Goal: Information Seeking & Learning: Learn about a topic

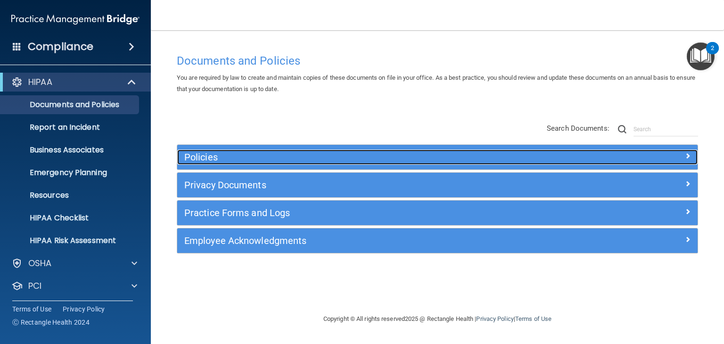
click at [198, 156] on h5 "Policies" at bounding box center [372, 157] width 376 height 10
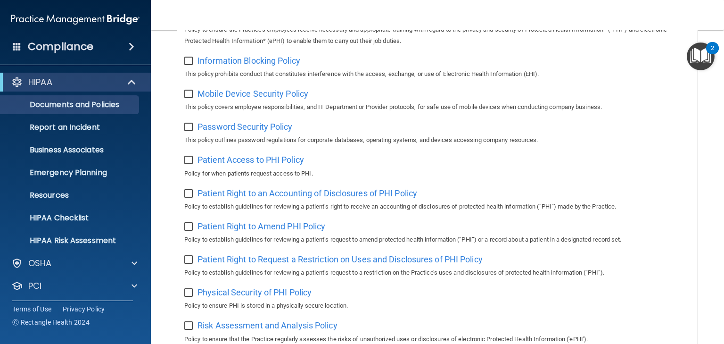
scroll to position [330, 0]
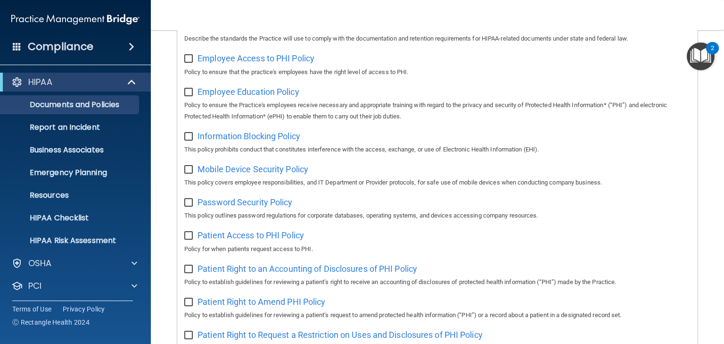
click at [704, 58] on img "Open Resource Center, 2 new notifications" at bounding box center [701, 56] width 28 height 28
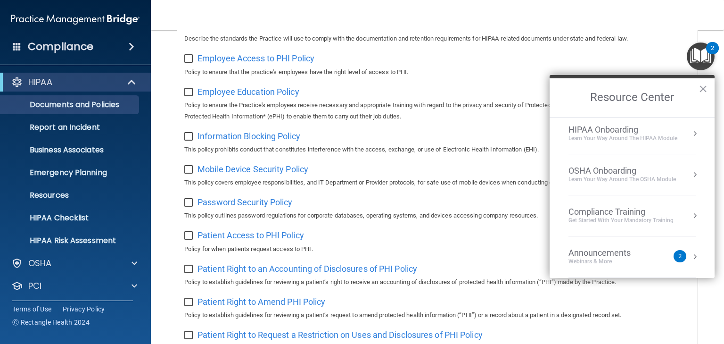
scroll to position [0, 0]
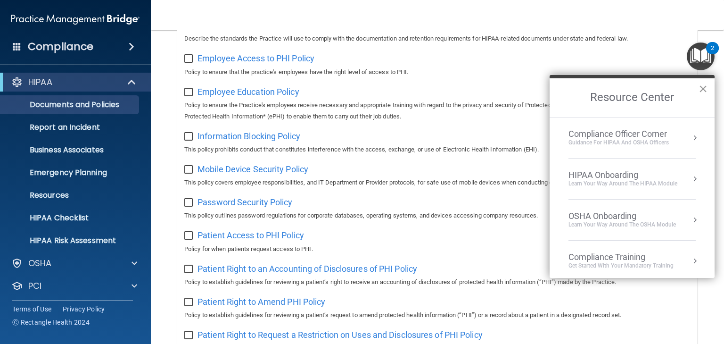
click at [702, 90] on button "×" at bounding box center [703, 88] width 9 height 15
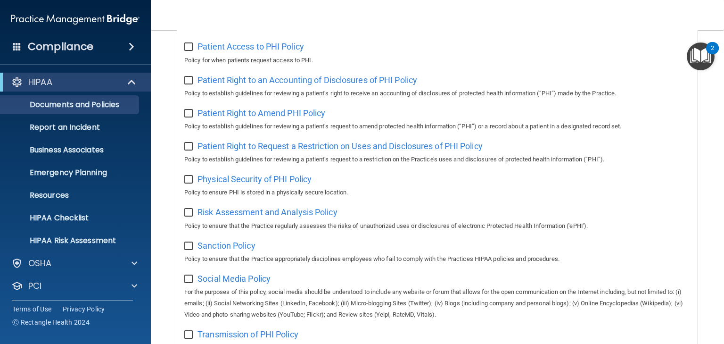
scroll to position [745, 0]
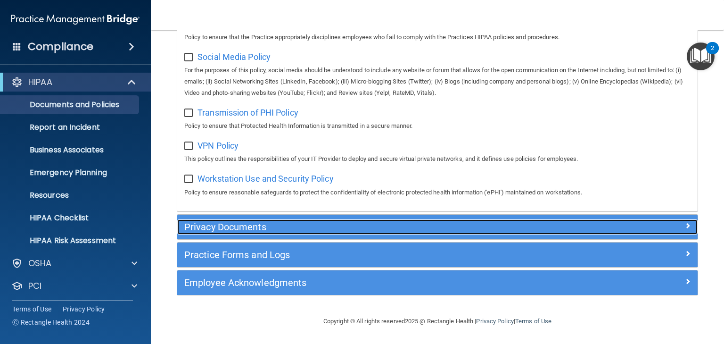
click at [217, 229] on h5 "Privacy Documents" at bounding box center [372, 227] width 376 height 10
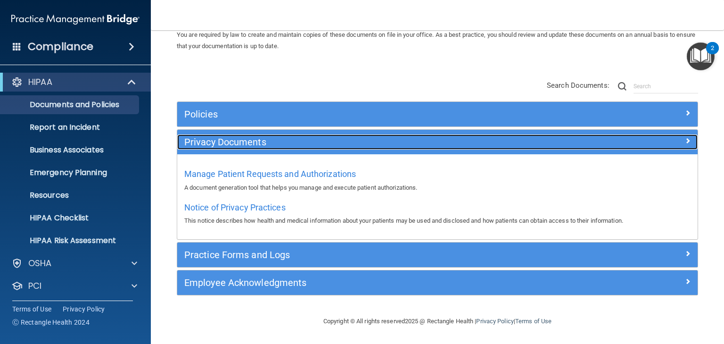
scroll to position [42, 0]
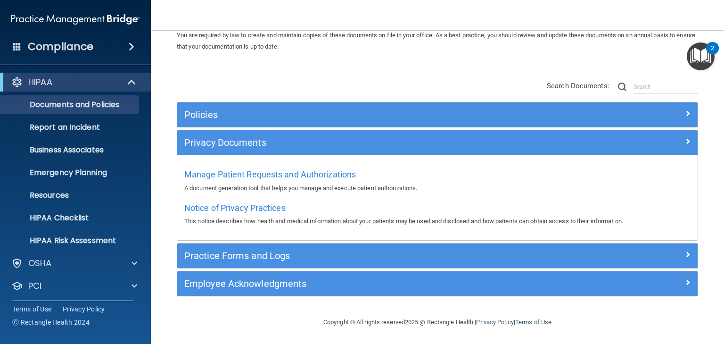
click at [226, 246] on div "Practice Forms and Logs" at bounding box center [437, 255] width 520 height 25
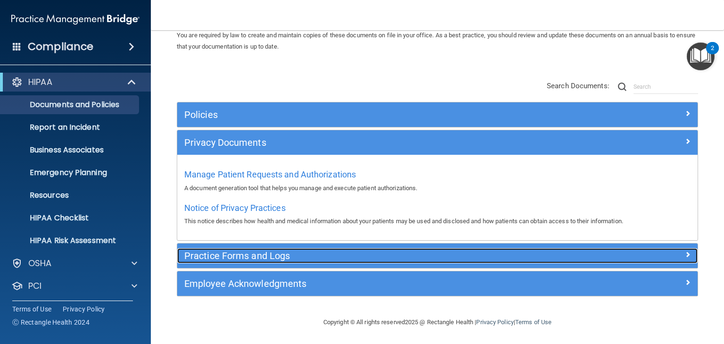
click at [225, 250] on h5 "Practice Forms and Logs" at bounding box center [372, 255] width 376 height 10
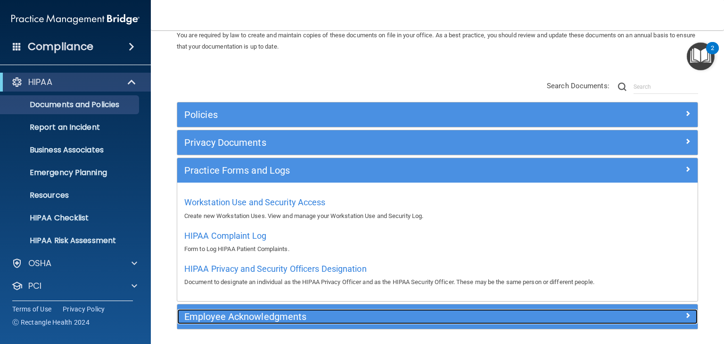
click at [221, 316] on h5 "Employee Acknowledgments" at bounding box center [372, 316] width 376 height 10
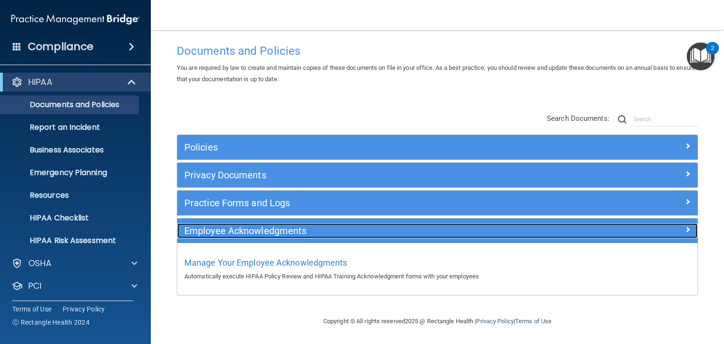
scroll to position [9, 0]
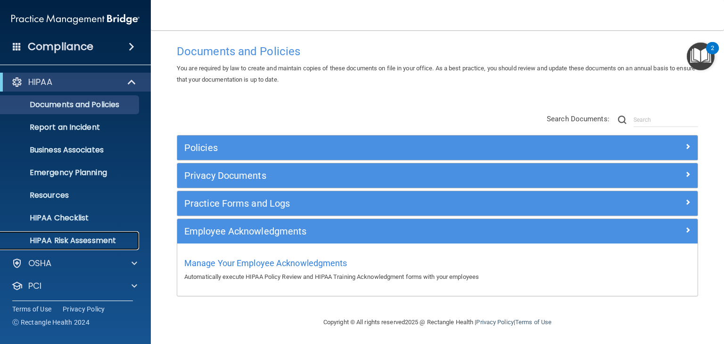
click at [68, 242] on p "HIPAA Risk Assessment" at bounding box center [70, 240] width 129 height 9
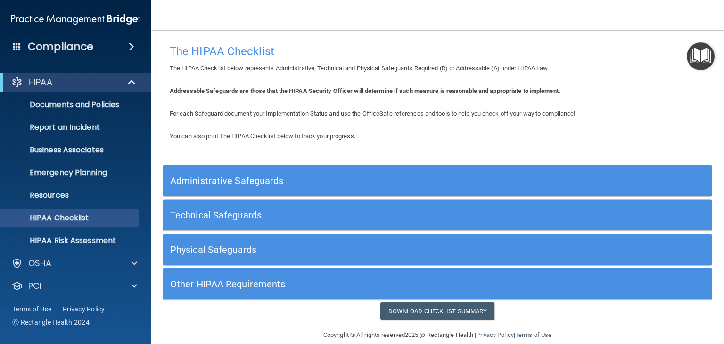
click at [222, 178] on h5 "Administrative Safeguards" at bounding box center [368, 180] width 397 height 10
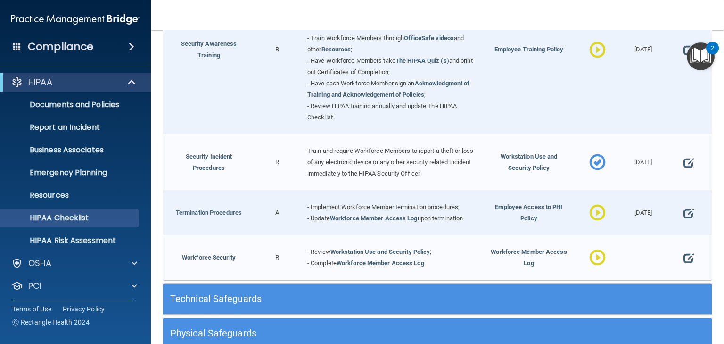
scroll to position [867, 0]
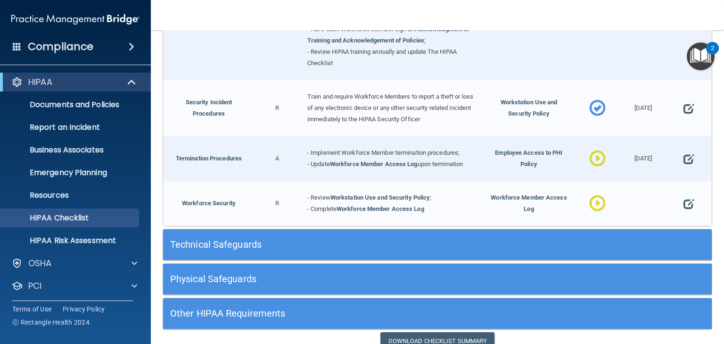
click at [216, 243] on h5 "Technical Safeguards" at bounding box center [368, 244] width 397 height 10
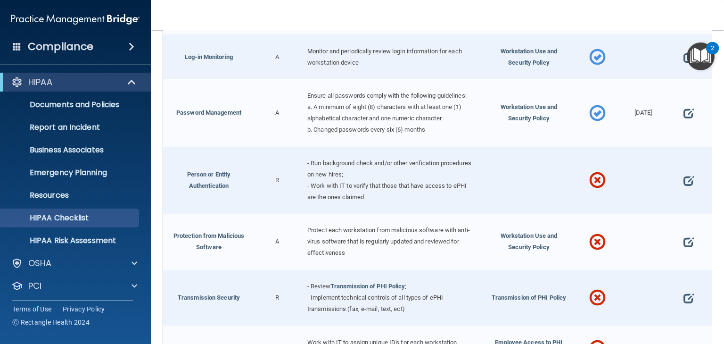
scroll to position [1584, 0]
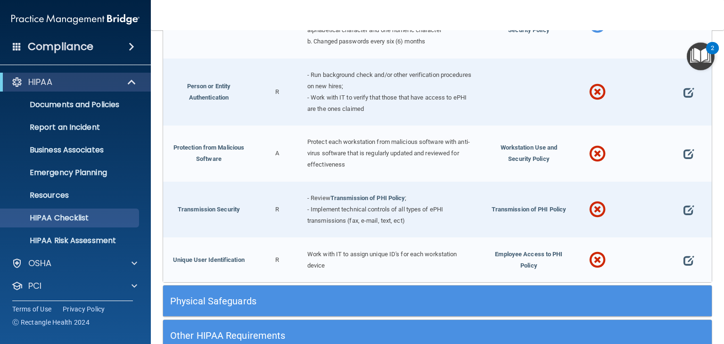
click at [215, 305] on h5 "Physical Safeguards" at bounding box center [368, 301] width 397 height 10
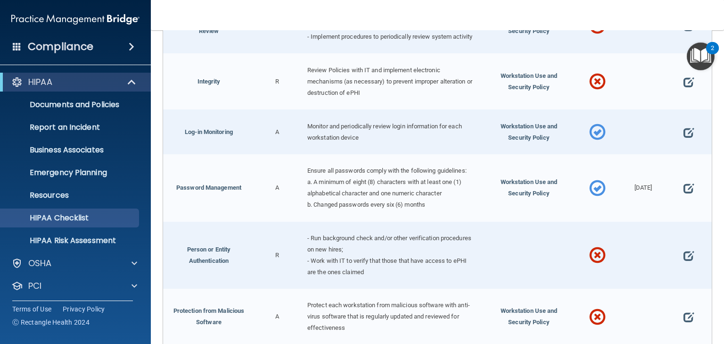
scroll to position [1463, 0]
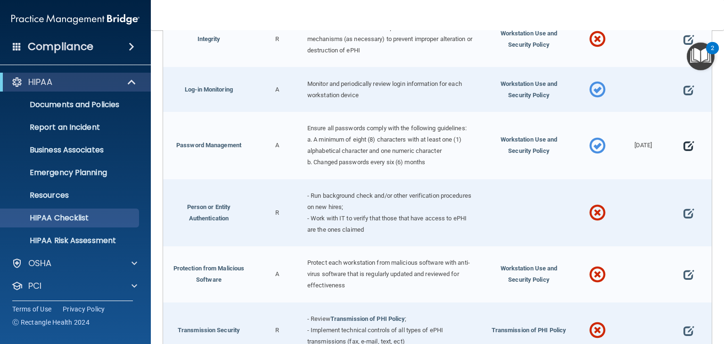
click at [684, 149] on span at bounding box center [689, 145] width 10 height 23
select select "completed"
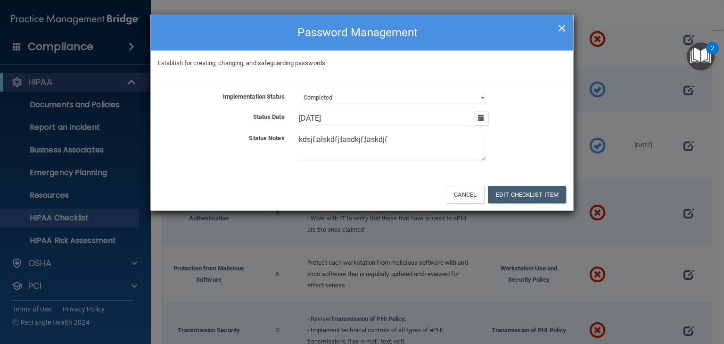
click at [561, 29] on span "×" at bounding box center [562, 26] width 8 height 19
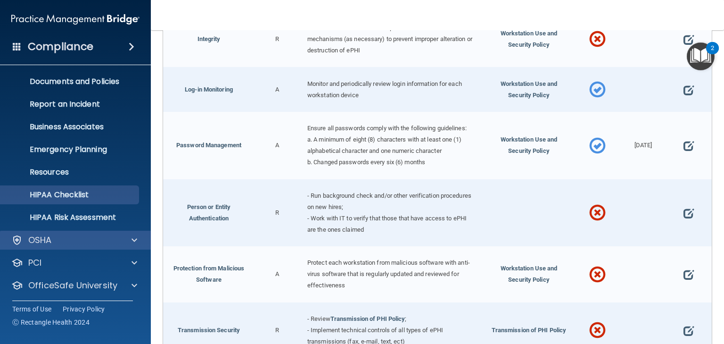
scroll to position [47, 0]
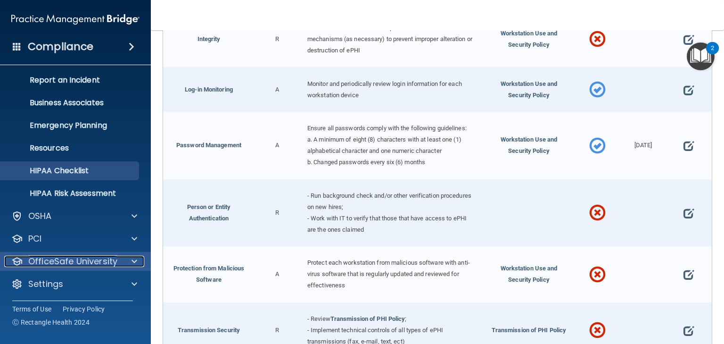
click at [75, 256] on p "OfficeSafe University" at bounding box center [72, 260] width 89 height 11
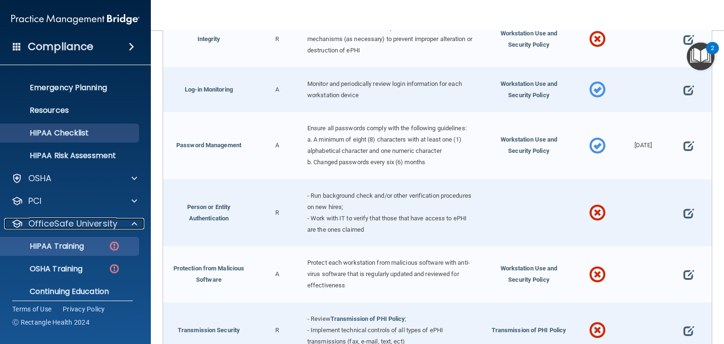
scroll to position [115, 0]
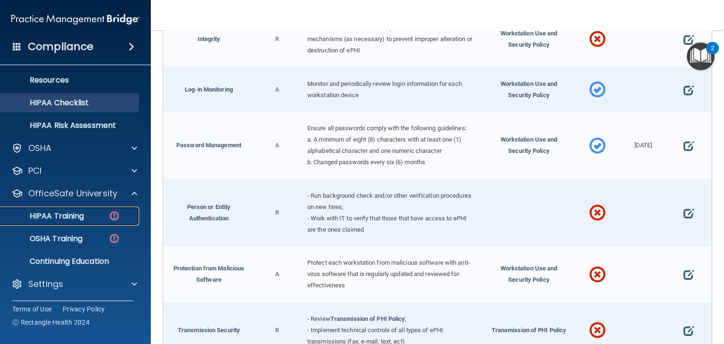
click at [64, 218] on p "HIPAA Training" at bounding box center [45, 215] width 78 height 9
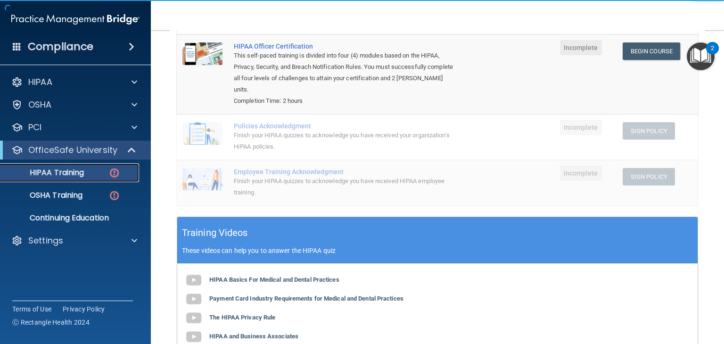
scroll to position [54, 0]
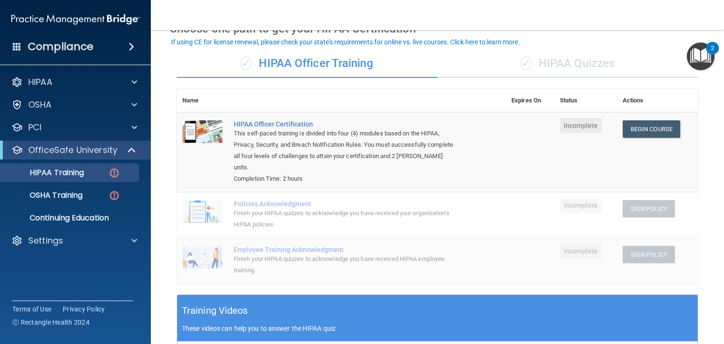
click at [553, 66] on div "✓ HIPAA Quizzes" at bounding box center [567, 63] width 261 height 28
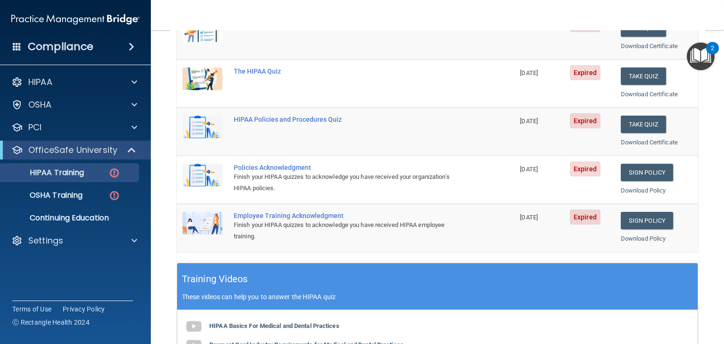
scroll to position [242, 0]
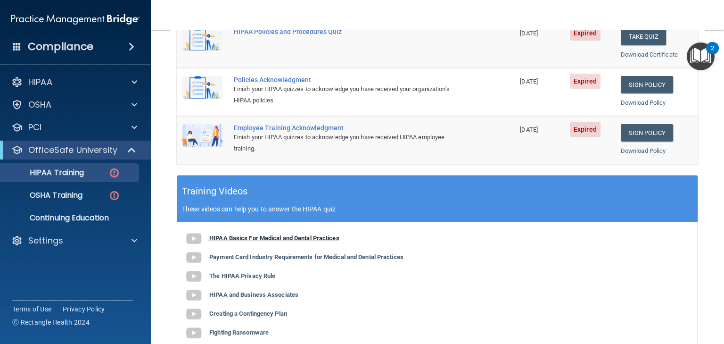
click at [290, 236] on b "HIPAA Basics For Medical and Dental Practices" at bounding box center [274, 237] width 130 height 7
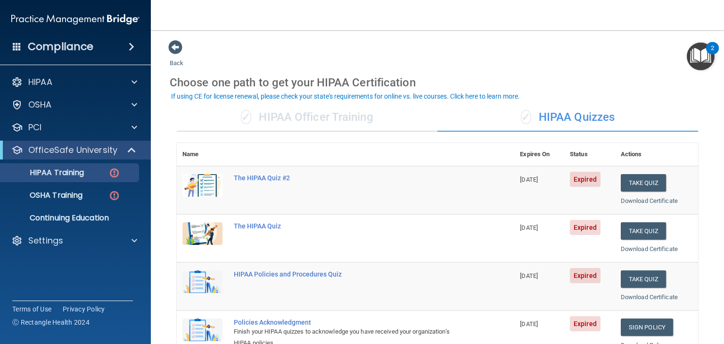
click at [283, 111] on div "✓ HIPAA Officer Training" at bounding box center [307, 117] width 261 height 28
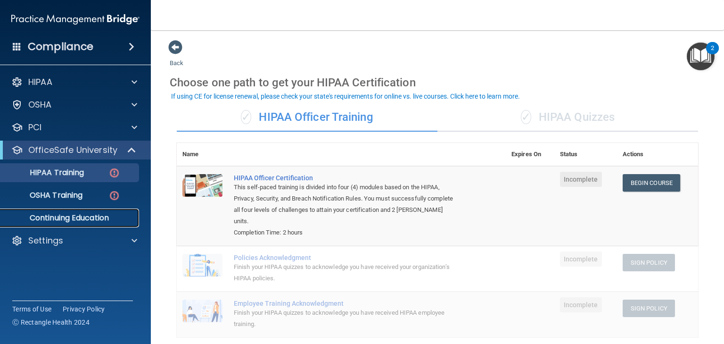
click at [76, 216] on p "Continuing Education" at bounding box center [70, 217] width 129 height 9
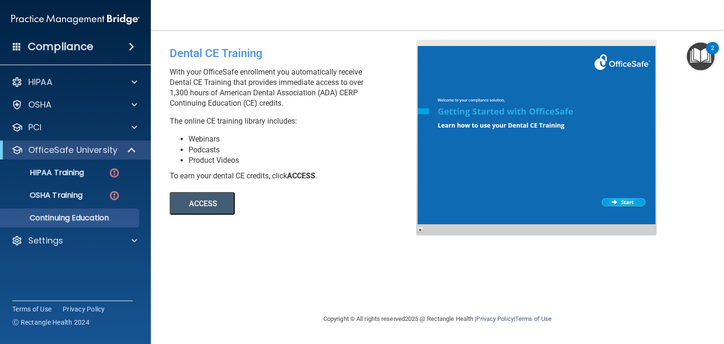
click at [187, 204] on button "ACCESS" at bounding box center [202, 203] width 65 height 23
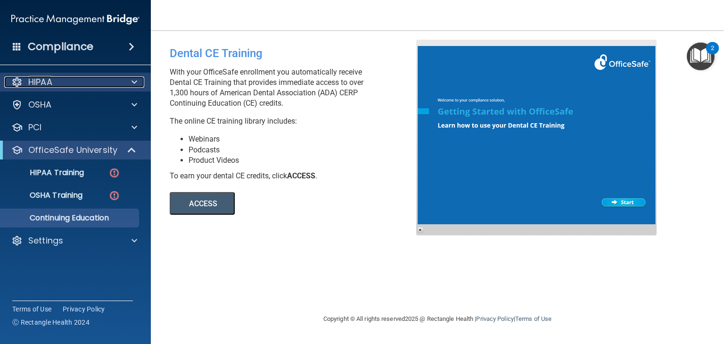
click at [45, 86] on p "HIPAA" at bounding box center [40, 81] width 24 height 11
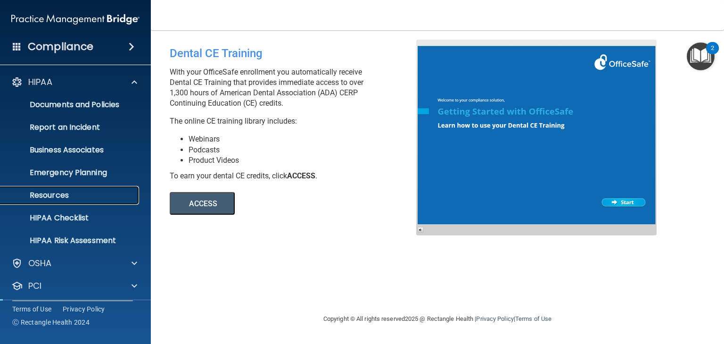
click at [41, 194] on p "Resources" at bounding box center [70, 194] width 129 height 9
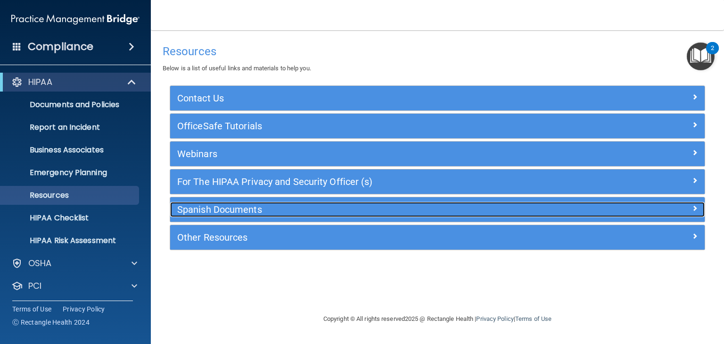
click at [212, 204] on h5 "Spanish Documents" at bounding box center [370, 209] width 387 height 10
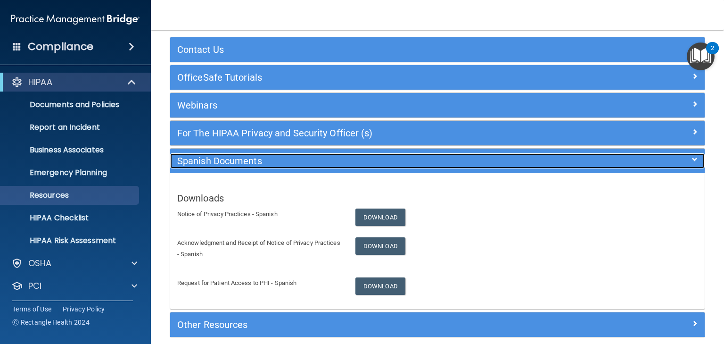
scroll to position [90, 0]
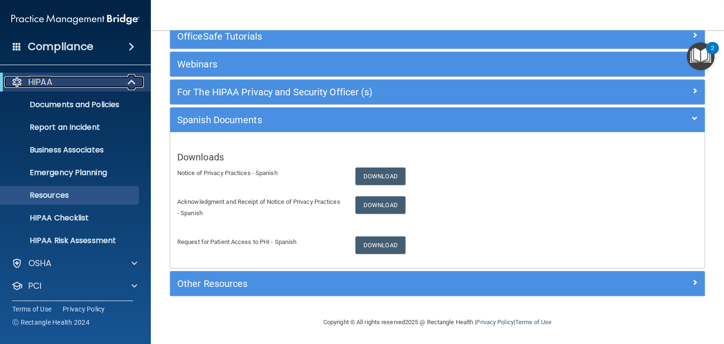
click at [54, 82] on div "HIPAA" at bounding box center [62, 81] width 116 height 11
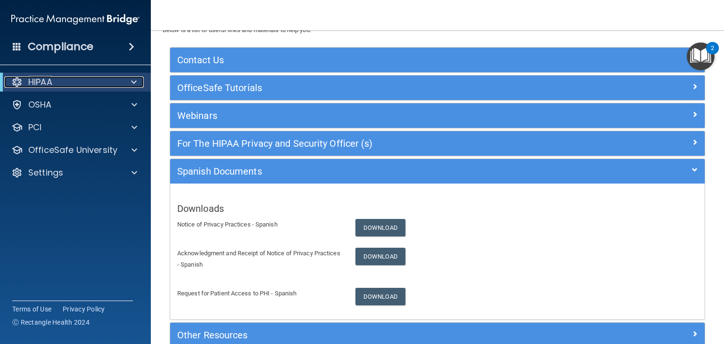
scroll to position [0, 0]
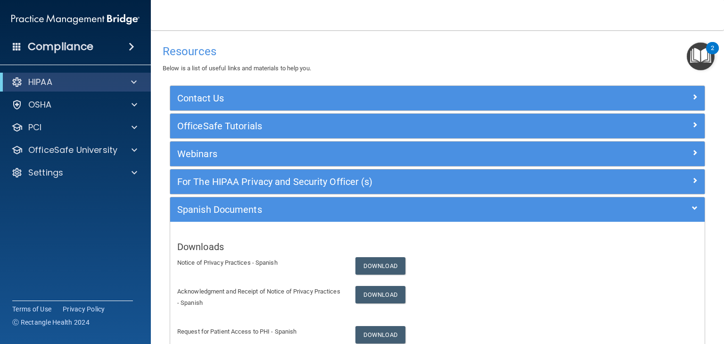
click at [705, 54] on img "Open Resource Center, 2 new notifications" at bounding box center [701, 56] width 28 height 28
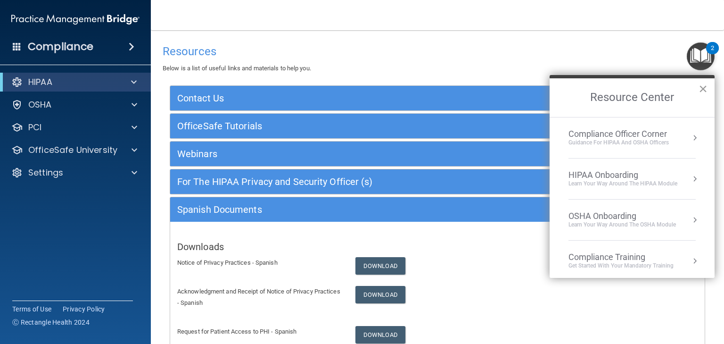
click at [700, 87] on button "×" at bounding box center [703, 88] width 9 height 15
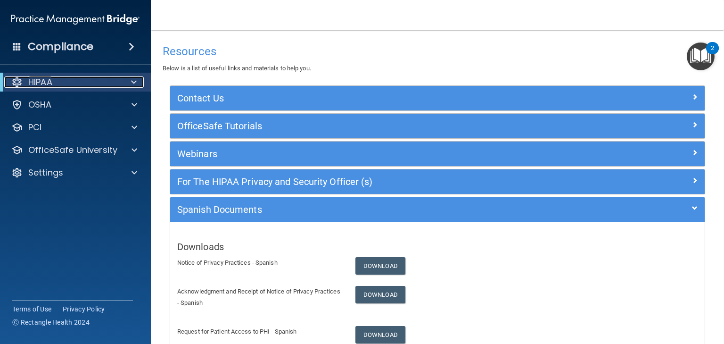
click at [36, 83] on p "HIPAA" at bounding box center [40, 81] width 24 height 11
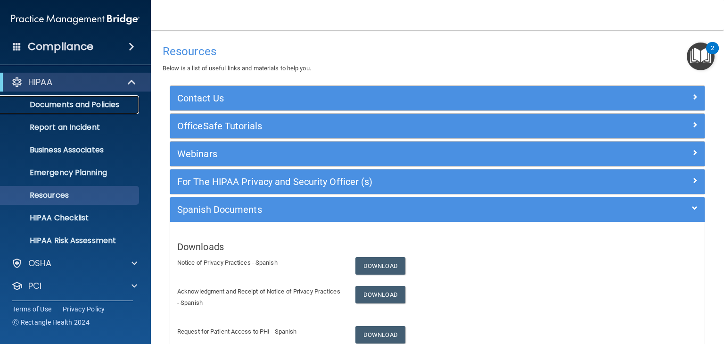
click at [60, 103] on p "Documents and Policies" at bounding box center [70, 104] width 129 height 9
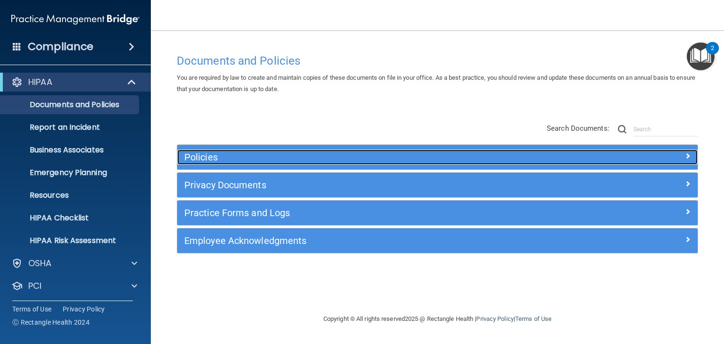
click at [197, 158] on h5 "Policies" at bounding box center [372, 157] width 376 height 10
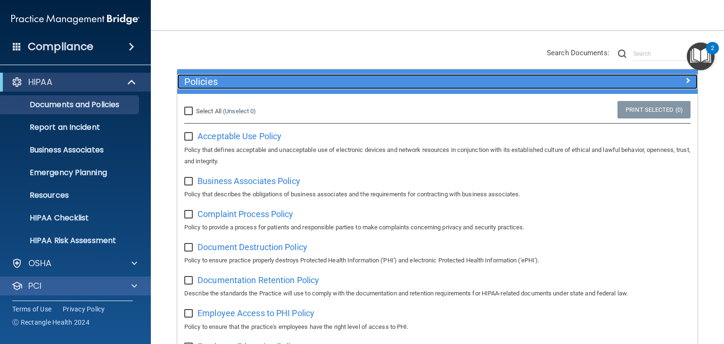
scroll to position [47, 0]
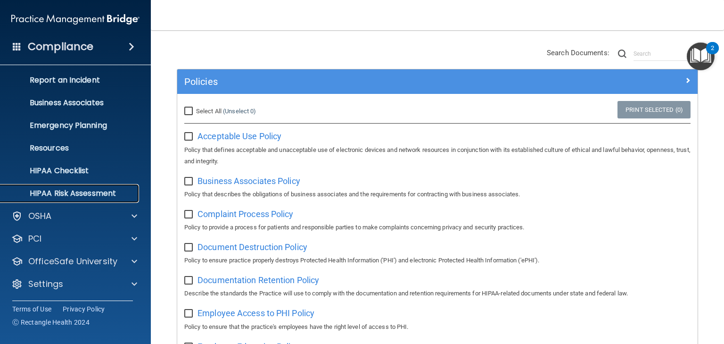
click at [81, 196] on p "HIPAA Risk Assessment" at bounding box center [70, 193] width 129 height 9
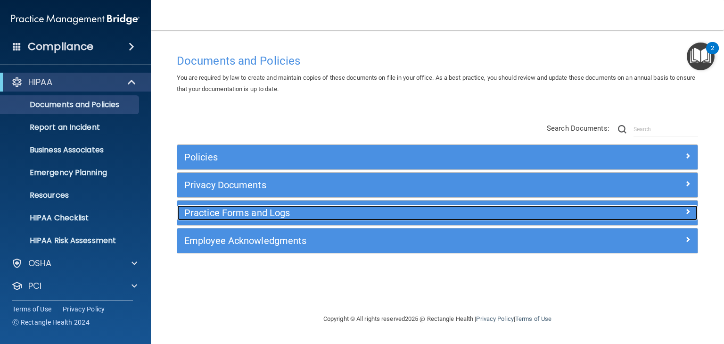
click at [206, 206] on div "Practice Forms and Logs" at bounding box center [372, 212] width 390 height 15
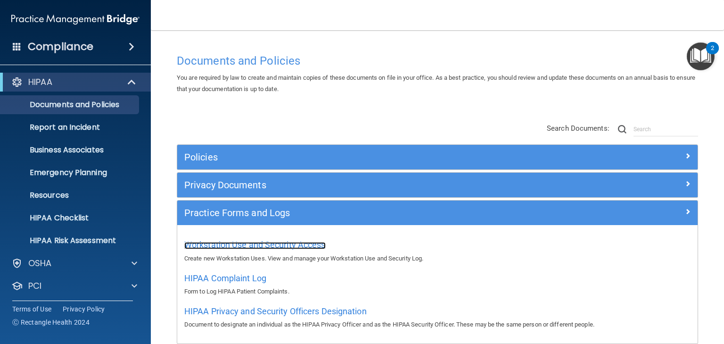
click at [232, 246] on span "Workstation Use and Security Access" at bounding box center [254, 244] width 141 height 10
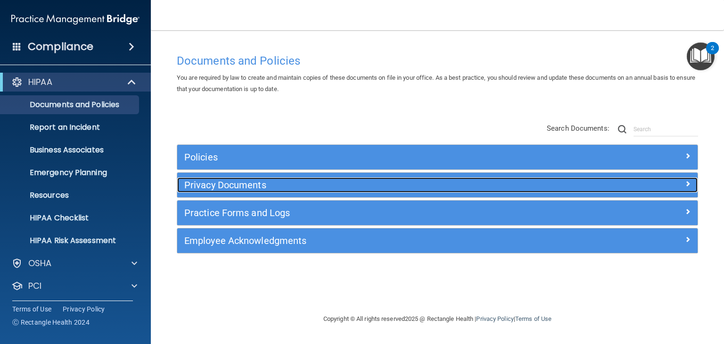
click at [239, 187] on h5 "Privacy Documents" at bounding box center [372, 185] width 376 height 10
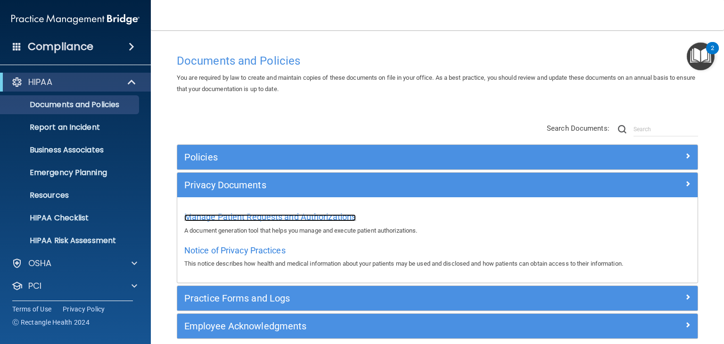
click at [250, 215] on span "Manage Patient Requests and Authorizations" at bounding box center [270, 217] width 172 height 10
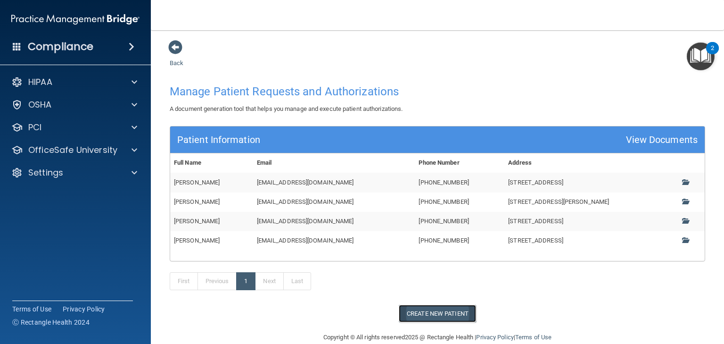
click at [437, 313] on button "Create New Patient" at bounding box center [437, 313] width 77 height 17
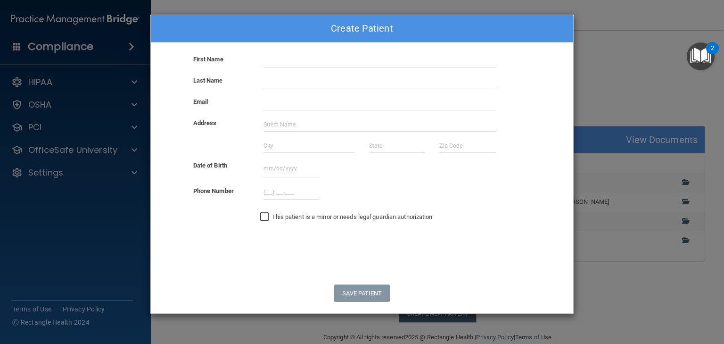
click at [263, 216] on input "This patient is a minor or needs legal guardian authorization" at bounding box center [265, 217] width 11 height 8
checkbox input "true"
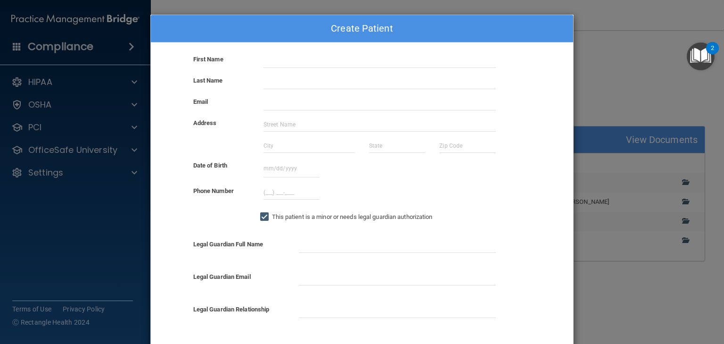
scroll to position [47, 0]
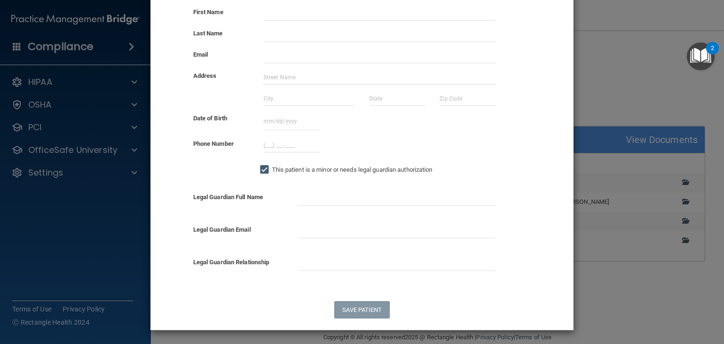
click at [605, 79] on div "Create Patient First Name Last Name Email Address Date of Birth [DATE] Sun Mon …" at bounding box center [362, 172] width 724 height 344
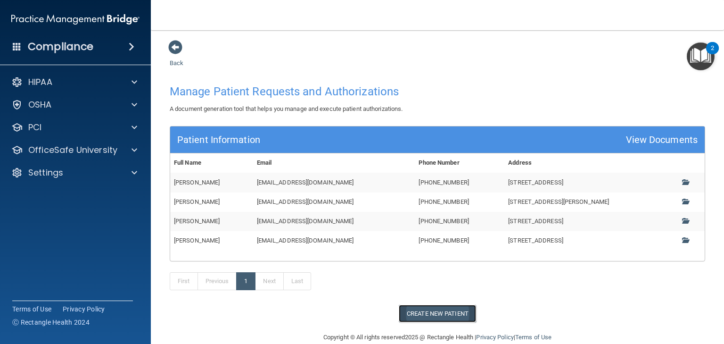
click at [416, 312] on button "Create New Patient" at bounding box center [437, 313] width 77 height 17
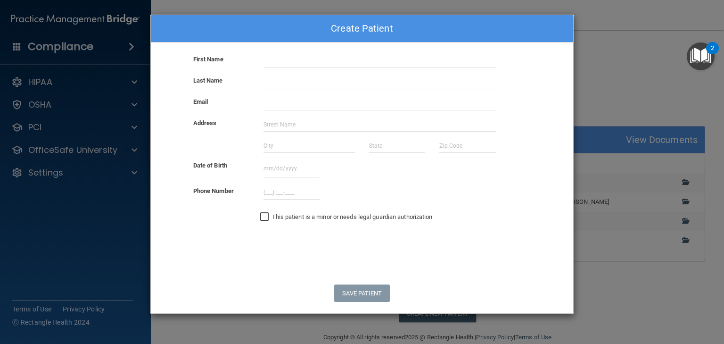
click at [264, 216] on input "This patient is a minor or needs legal guardian authorization" at bounding box center [265, 217] width 11 height 8
checkbox input "true"
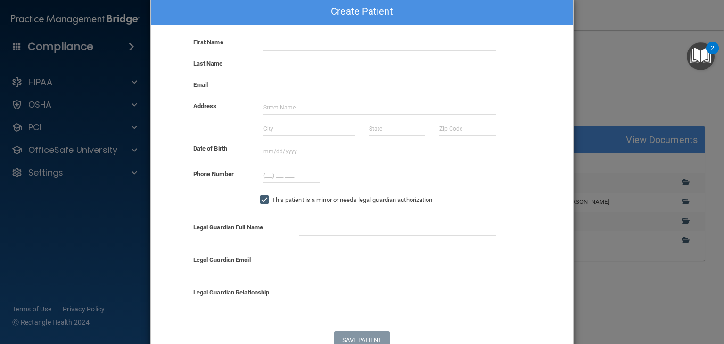
scroll to position [0, 0]
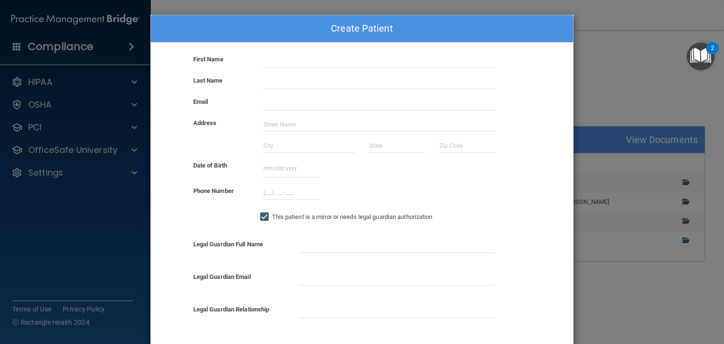
click at [596, 33] on div "Create Patient First Name Last Name Email Address Date of Birth [DATE] Sun Mon …" at bounding box center [362, 172] width 724 height 344
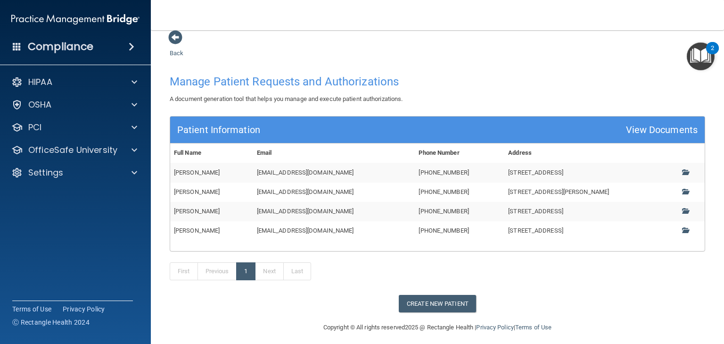
scroll to position [15, 0]
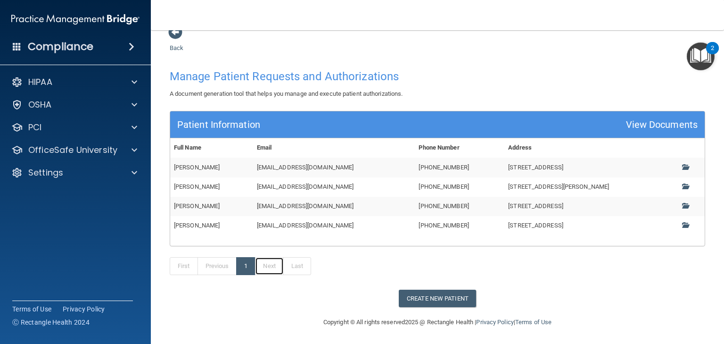
click at [273, 266] on link "Next" at bounding box center [269, 266] width 28 height 18
click at [173, 32] on span at bounding box center [175, 32] width 14 height 14
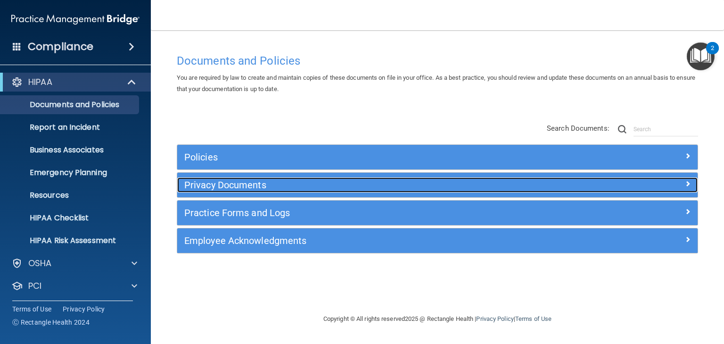
click at [210, 186] on h5 "Privacy Documents" at bounding box center [372, 185] width 376 height 10
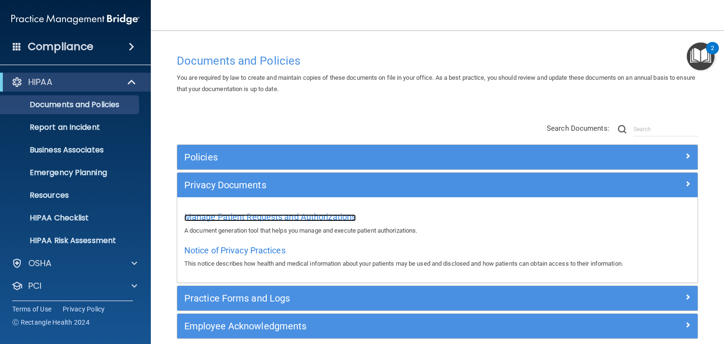
click at [239, 219] on span "Manage Patient Requests and Authorizations" at bounding box center [270, 217] width 172 height 10
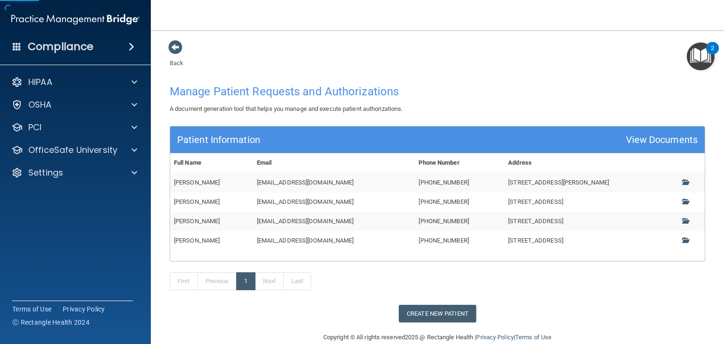
scroll to position [15, 0]
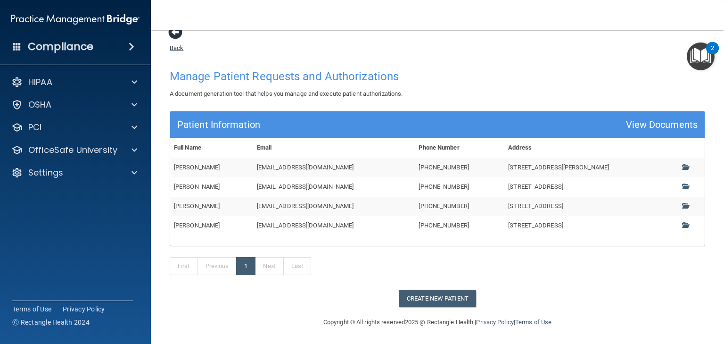
click at [173, 34] on span at bounding box center [175, 32] width 14 height 14
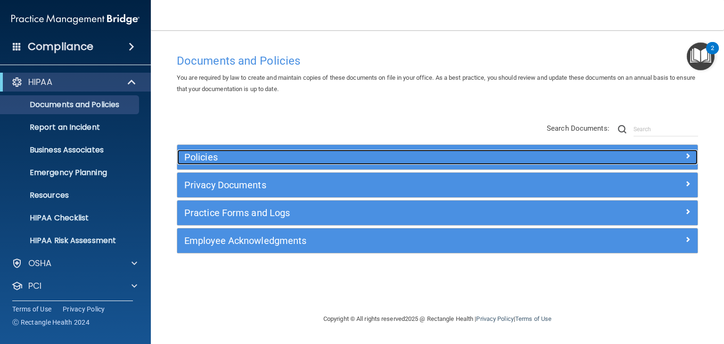
click at [199, 158] on h5 "Policies" at bounding box center [372, 157] width 376 height 10
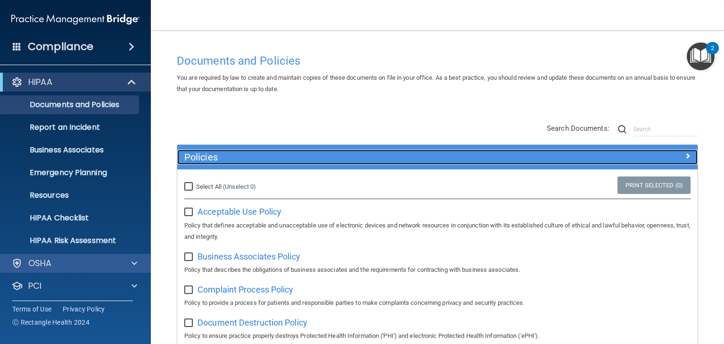
scroll to position [47, 0]
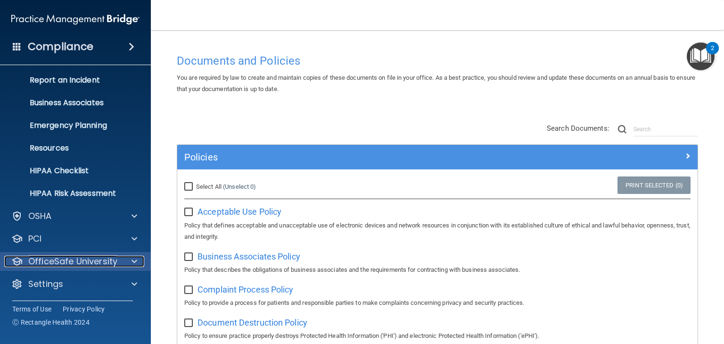
click at [84, 262] on p "OfficeSafe University" at bounding box center [72, 260] width 89 height 11
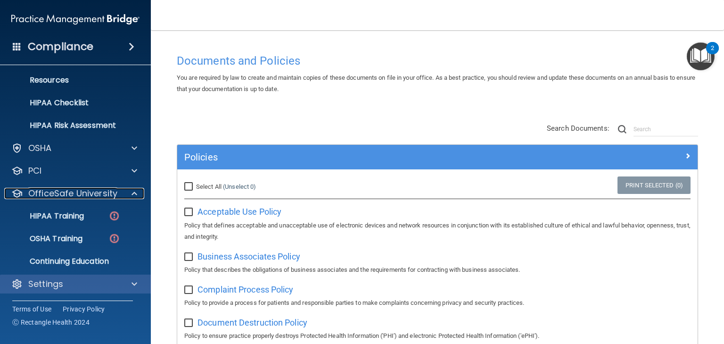
scroll to position [115, 0]
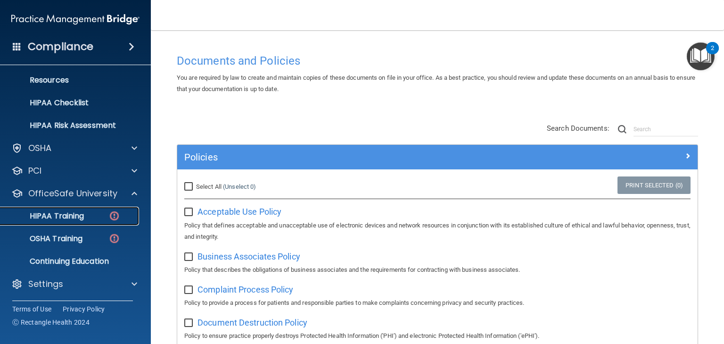
click at [60, 217] on p "HIPAA Training" at bounding box center [45, 215] width 78 height 9
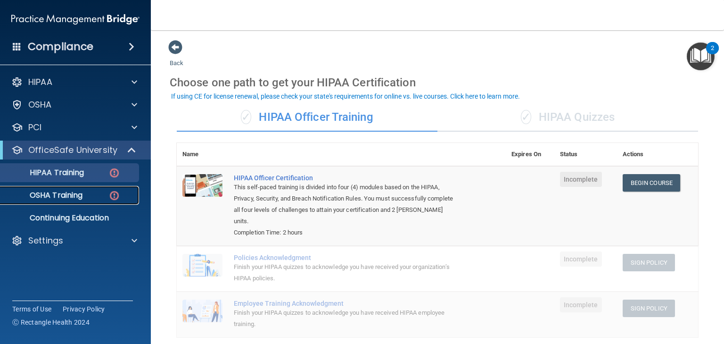
click at [70, 197] on p "OSHA Training" at bounding box center [44, 194] width 76 height 9
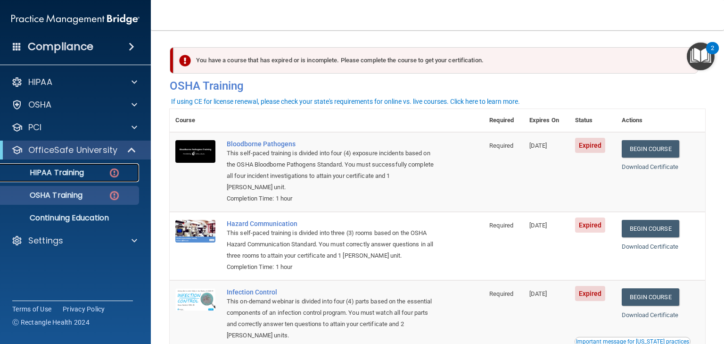
click at [57, 172] on p "HIPAA Training" at bounding box center [45, 172] width 78 height 9
